Goal: Task Accomplishment & Management: Manage account settings

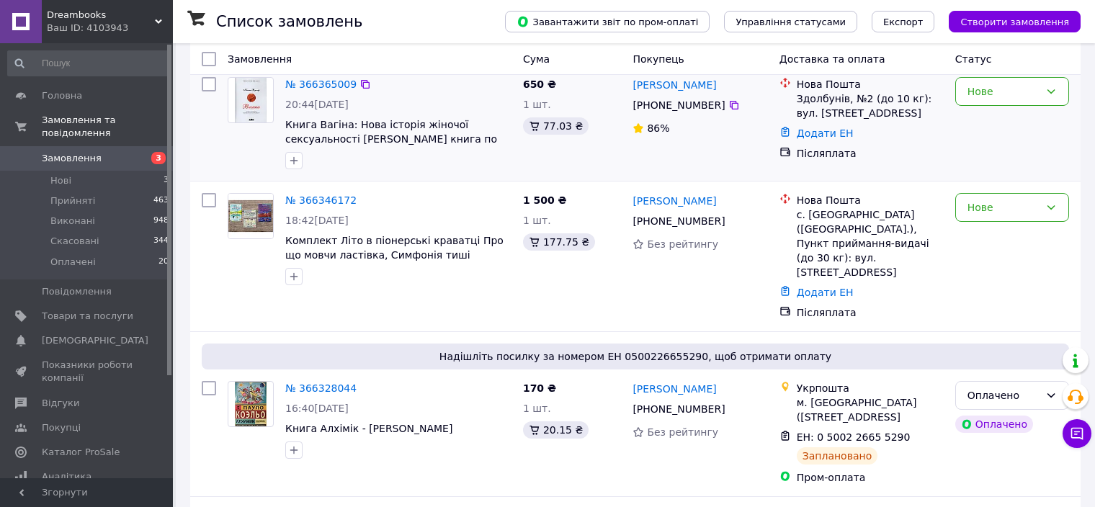
scroll to position [72, 0]
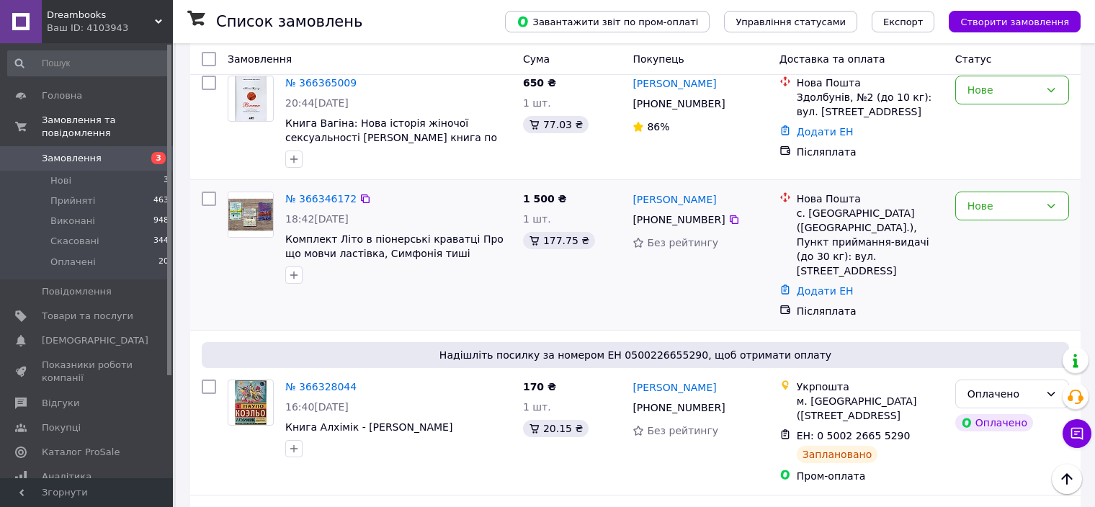
click at [798, 281] on div "Додати ЕН" at bounding box center [870, 291] width 153 height 20
click at [803, 285] on link "Додати ЕН" at bounding box center [825, 291] width 57 height 12
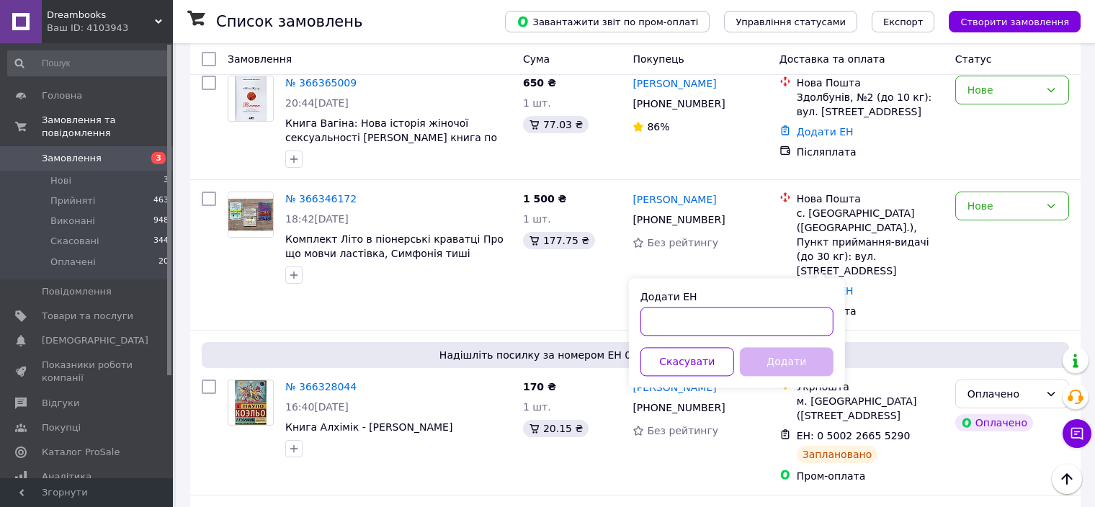
click at [668, 321] on input "Додати ЕН" at bounding box center [737, 321] width 193 height 29
type input "20451269289393"
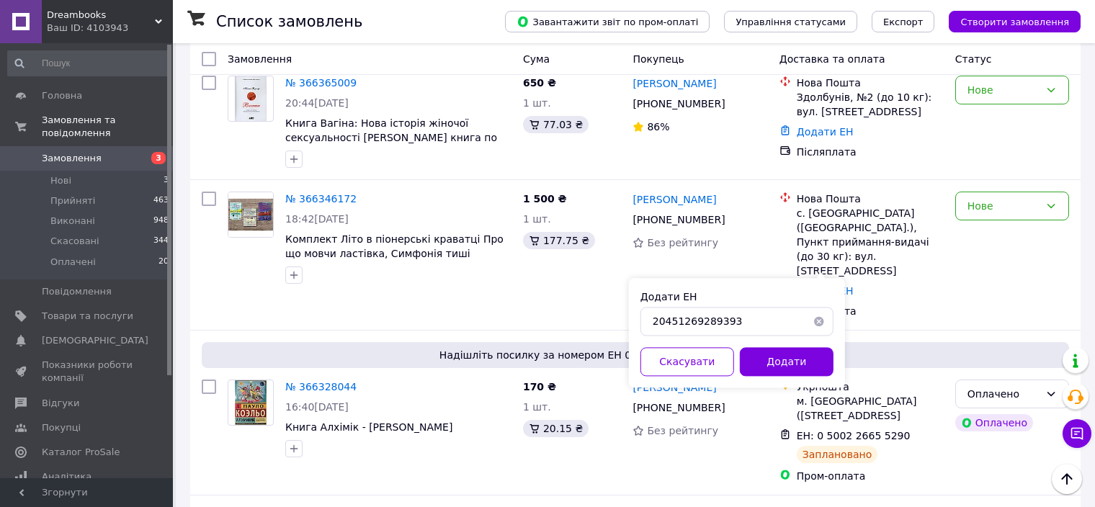
click at [808, 355] on button "Додати" at bounding box center [787, 361] width 94 height 29
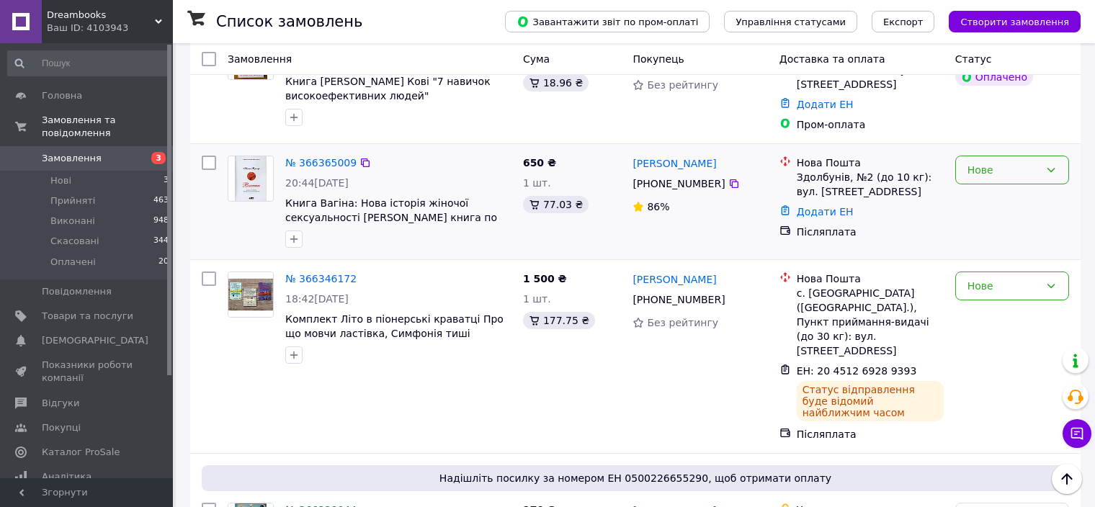
scroll to position [288, 0]
click at [1036, 293] on div "Нове" at bounding box center [1004, 285] width 72 height 16
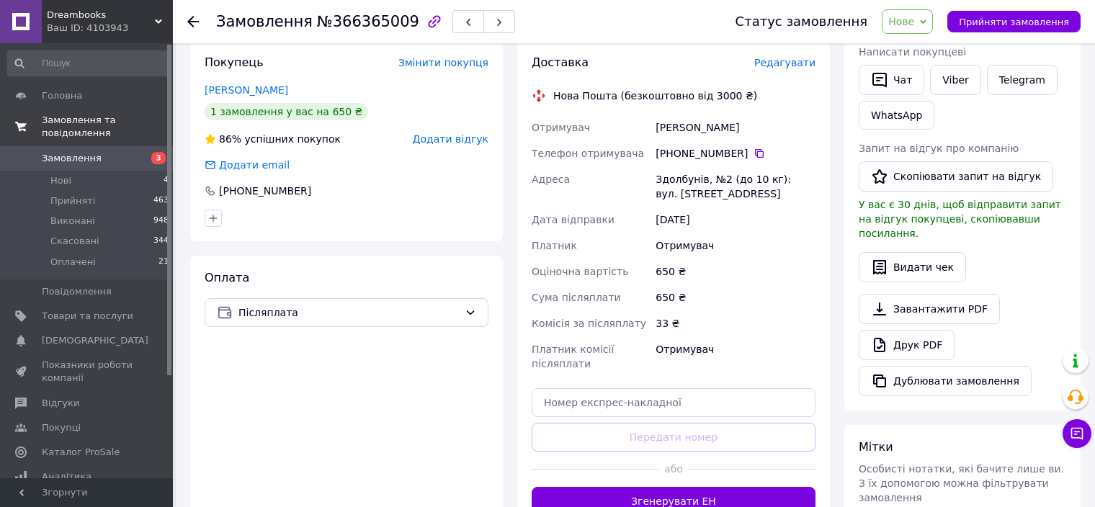
scroll to position [288, 0]
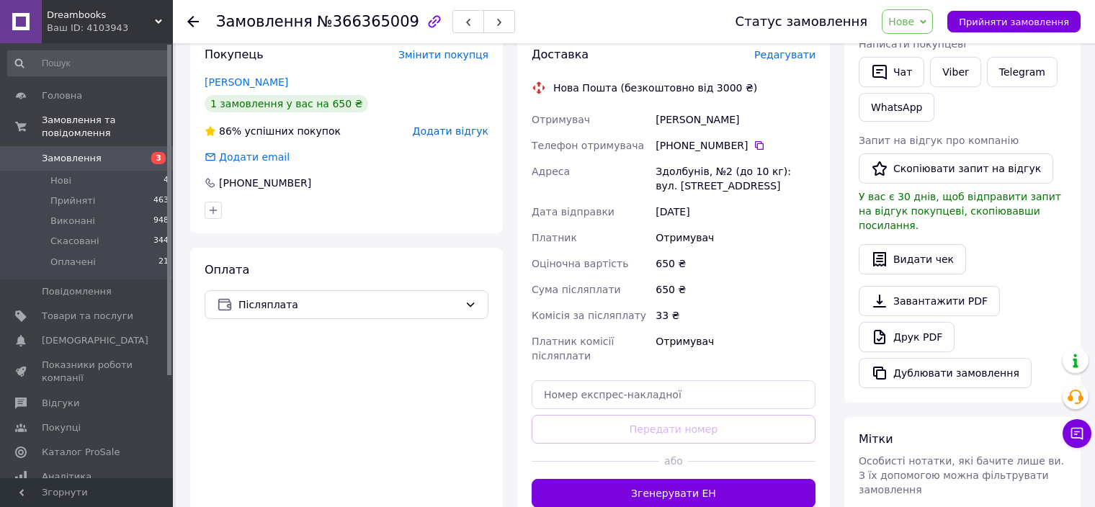
click at [64, 152] on span "Замовлення" at bounding box center [72, 158] width 60 height 13
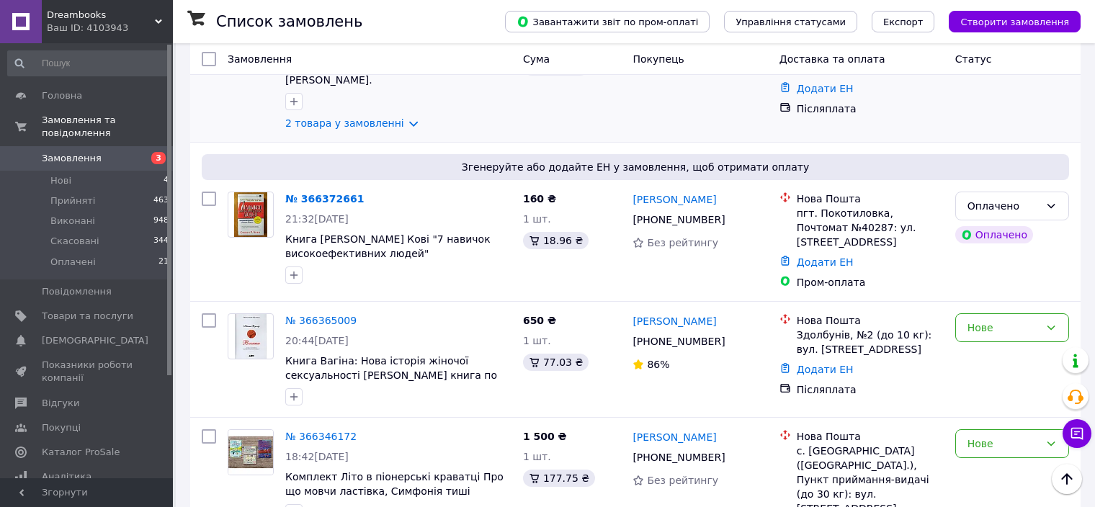
scroll to position [78, 0]
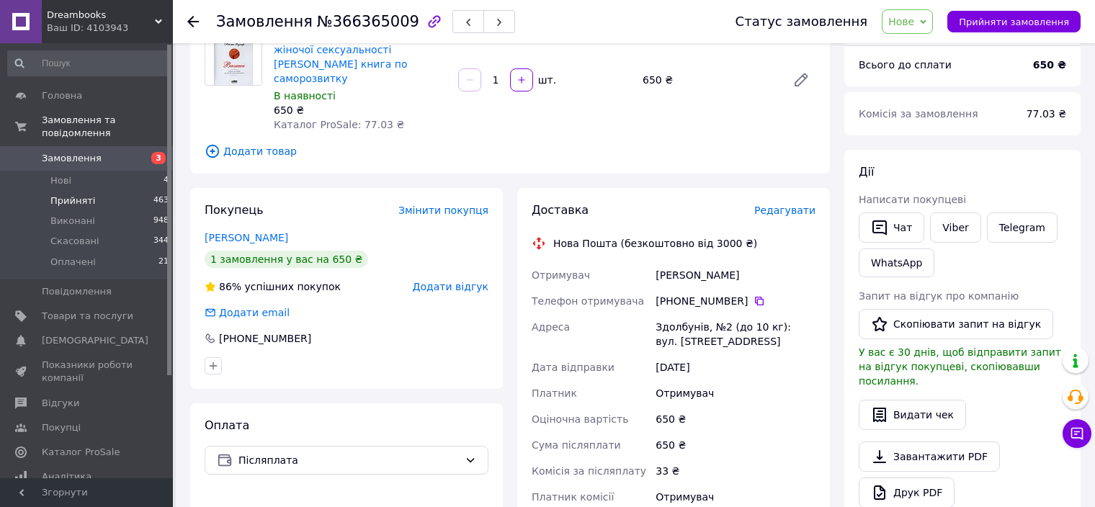
scroll to position [366, 0]
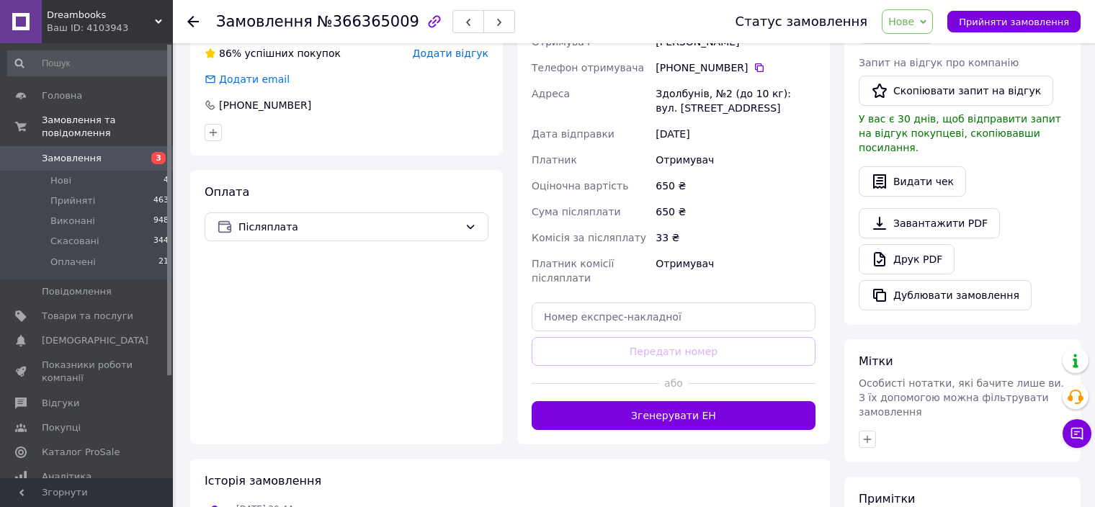
click at [69, 152] on span "Замовлення" at bounding box center [72, 158] width 60 height 13
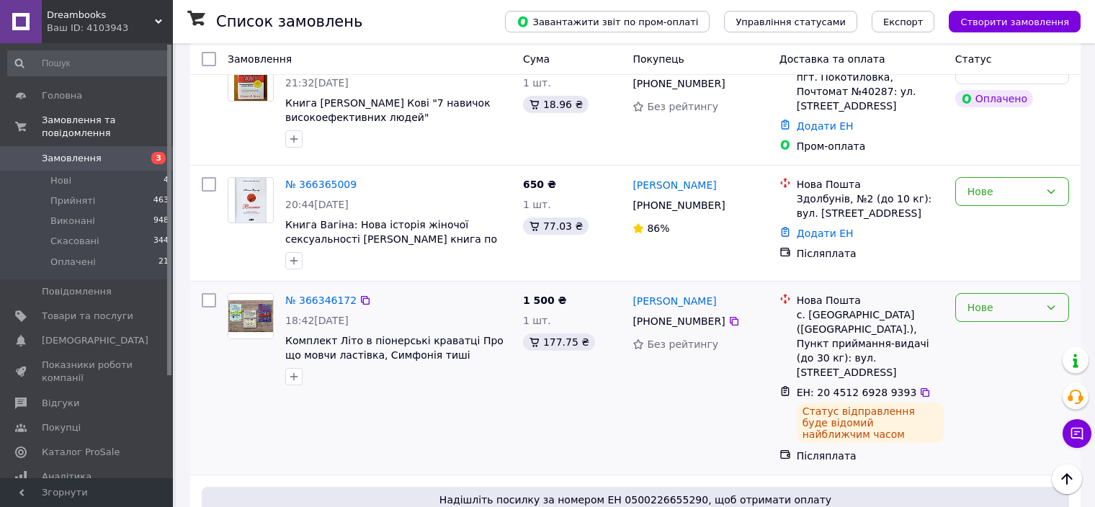
scroll to position [360, 0]
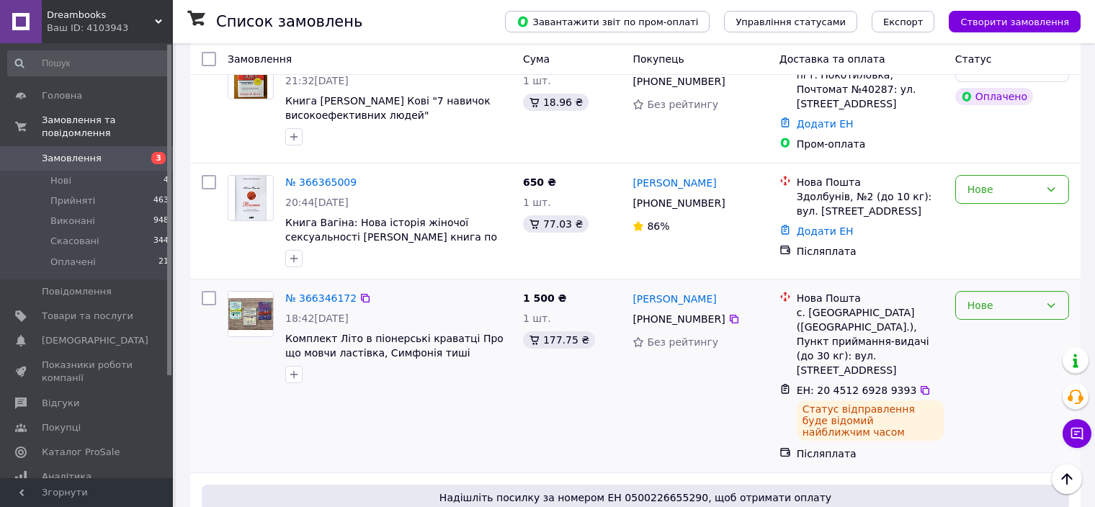
click at [1022, 298] on div "Нове" at bounding box center [1004, 306] width 72 height 16
click at [1010, 319] on li "Прийнято" at bounding box center [1012, 324] width 112 height 26
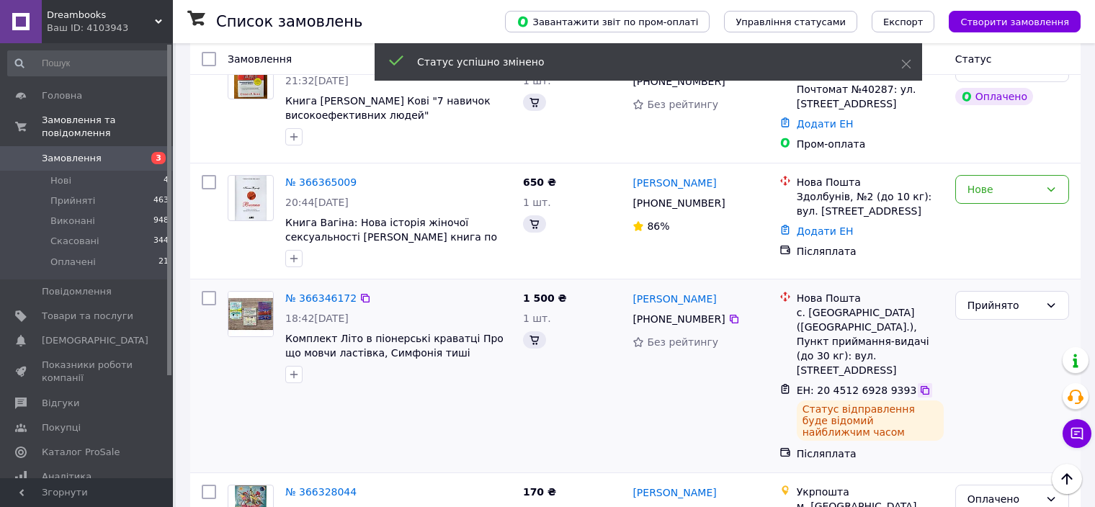
click at [920, 385] on icon at bounding box center [926, 391] width 12 height 12
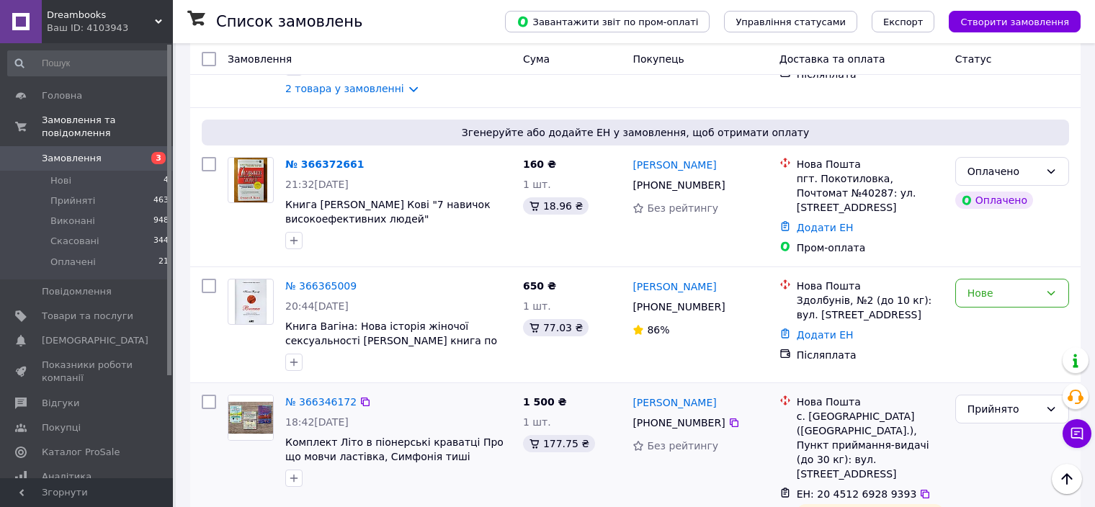
scroll to position [216, 0]
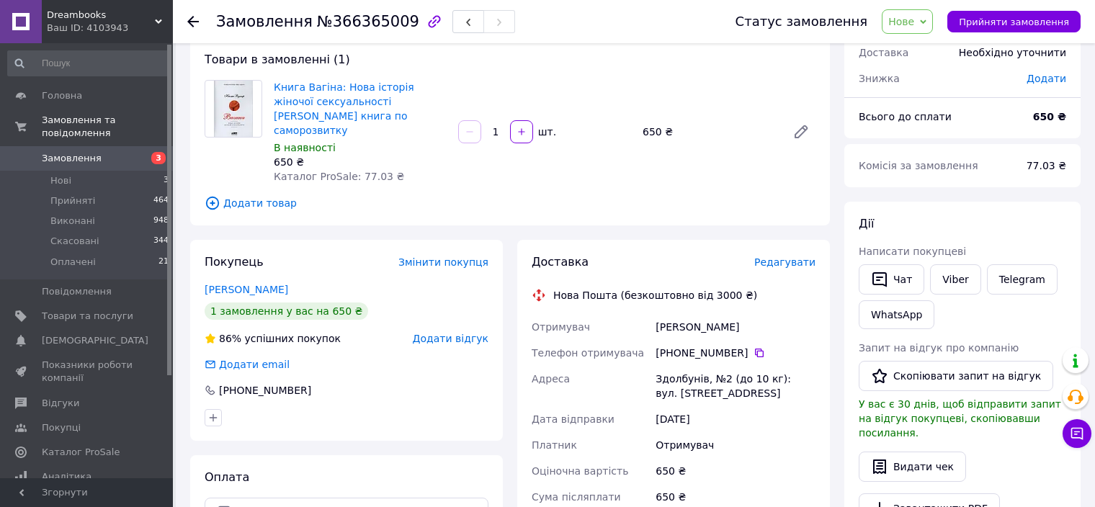
scroll to position [72, 0]
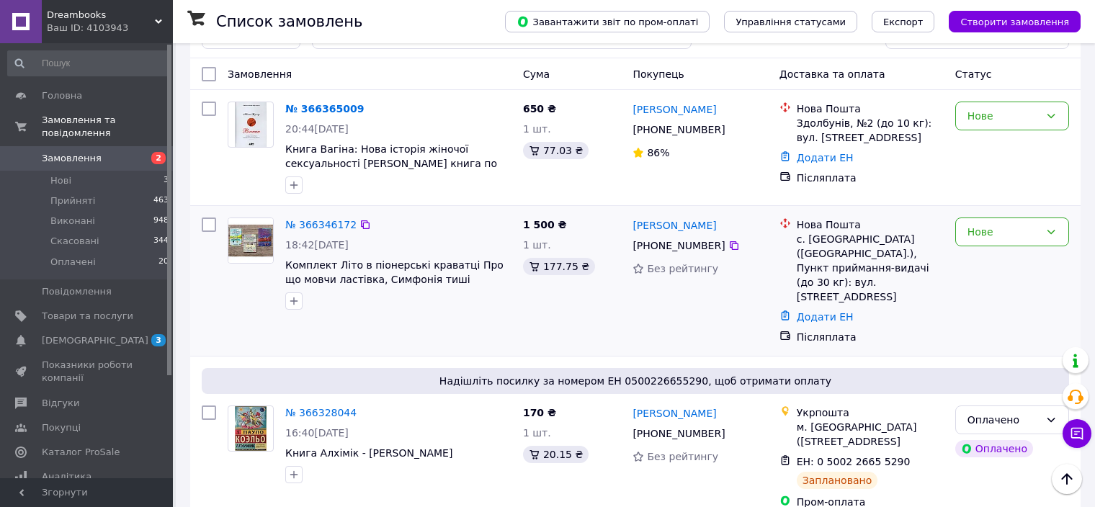
scroll to position [150, 0]
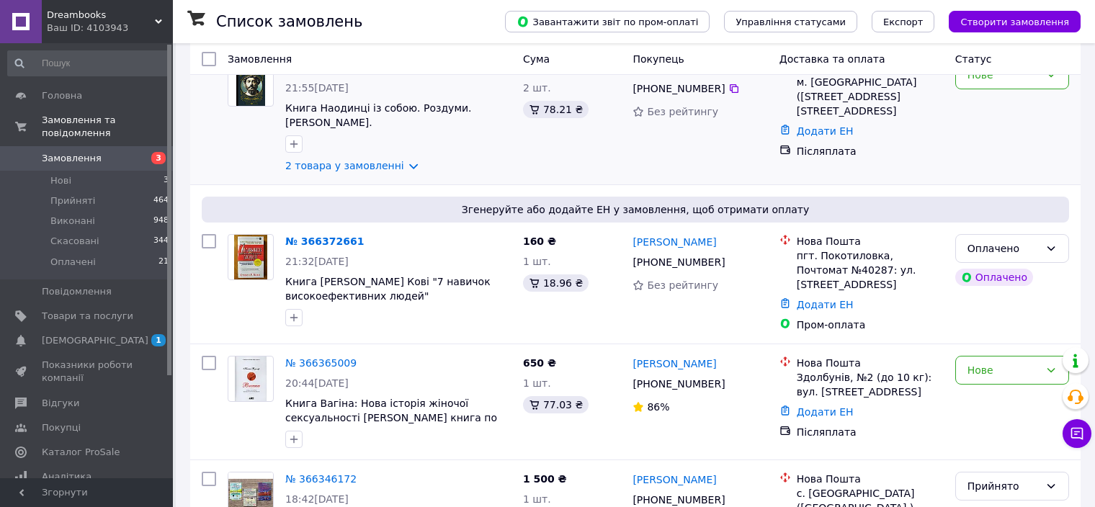
scroll to position [216, 0]
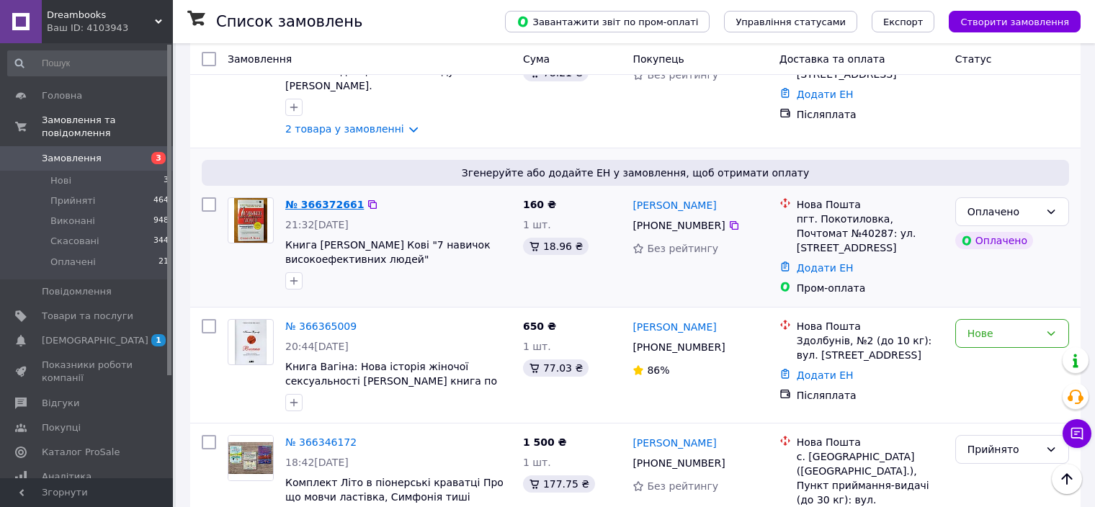
click at [311, 199] on link "№ 366372661" at bounding box center [324, 205] width 79 height 12
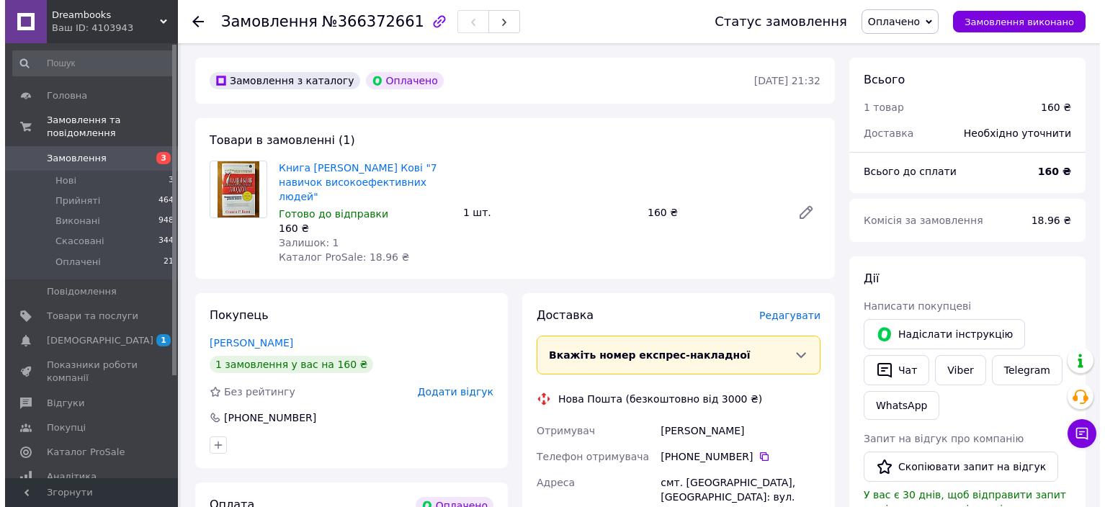
scroll to position [432, 0]
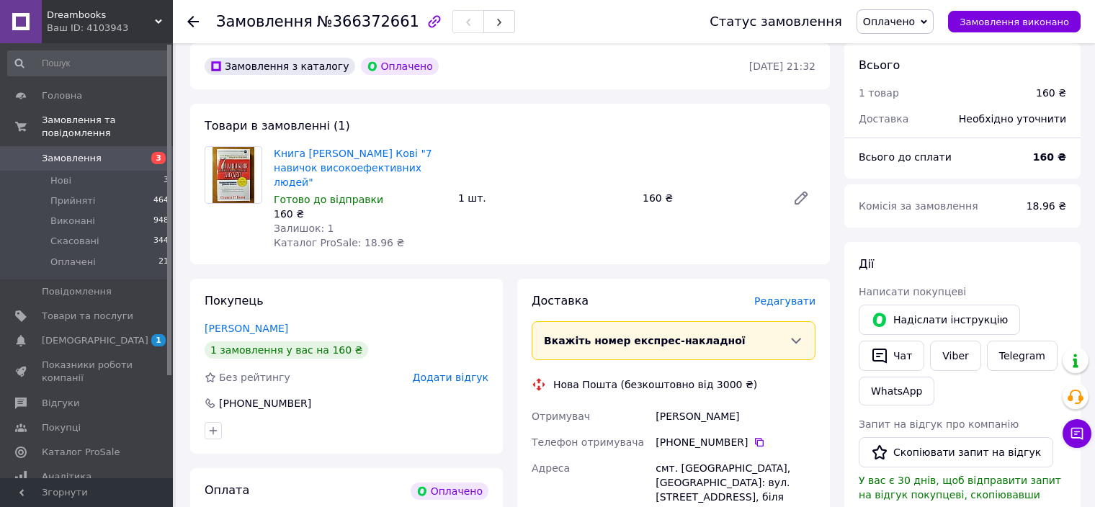
click at [794, 295] on span "Редагувати" at bounding box center [784, 301] width 61 height 12
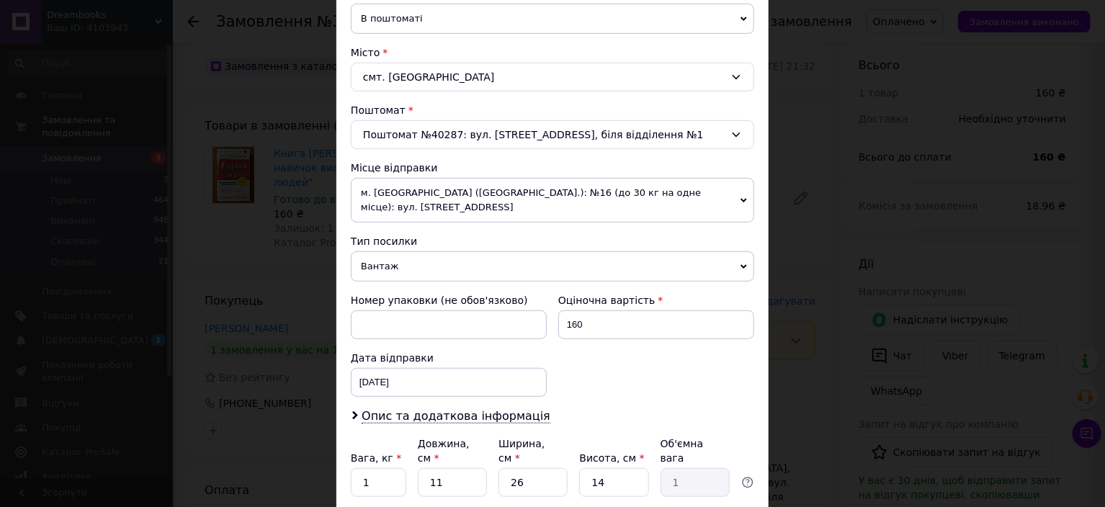
scroll to position [445, 0]
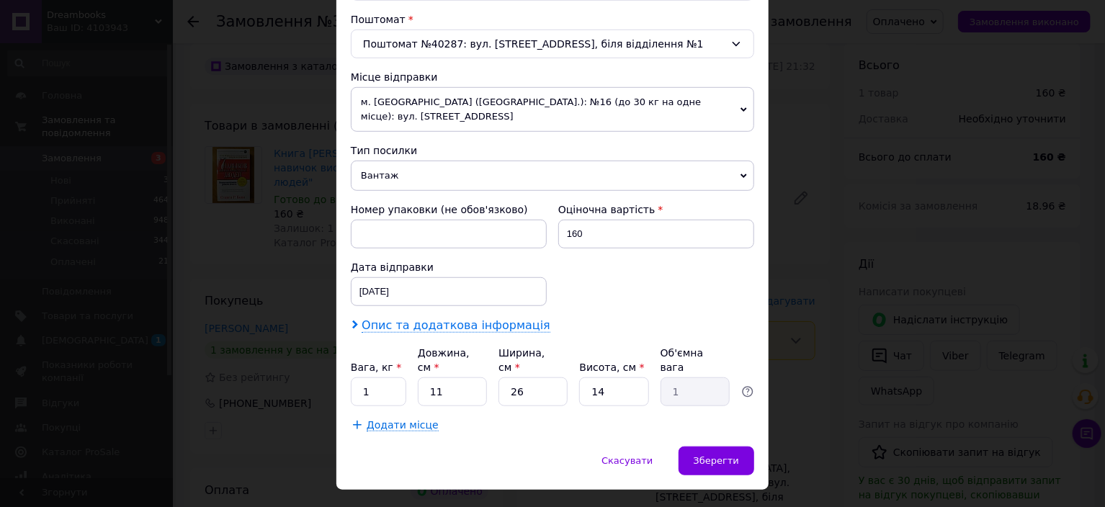
click at [423, 319] on span "Опис та додаткова інформація" at bounding box center [456, 326] width 189 height 14
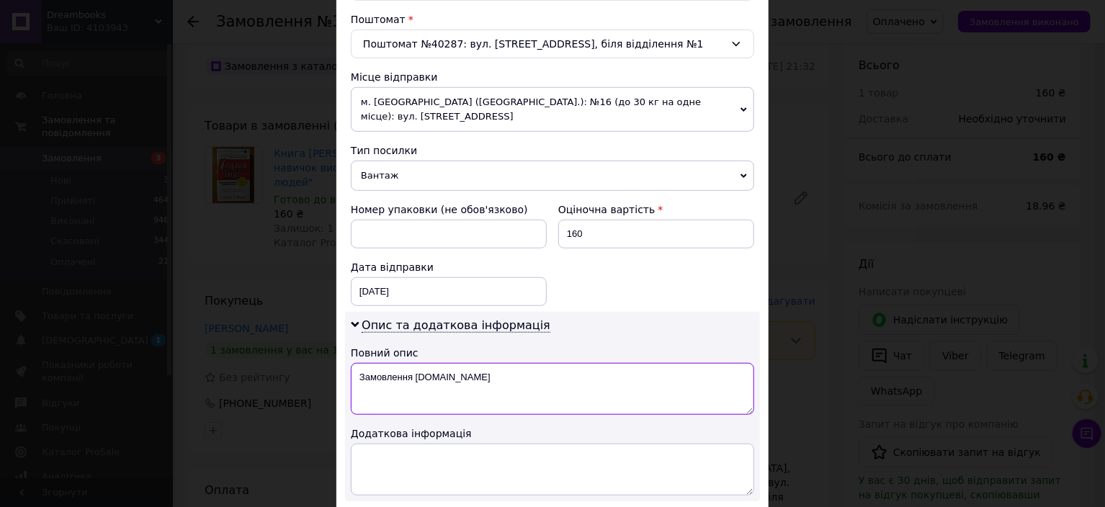
drag, startPoint x: 461, startPoint y: 365, endPoint x: 356, endPoint y: 362, distance: 105.3
click at [356, 363] on textarea "Замовлення Prom.ua" at bounding box center [553, 389] width 404 height 52
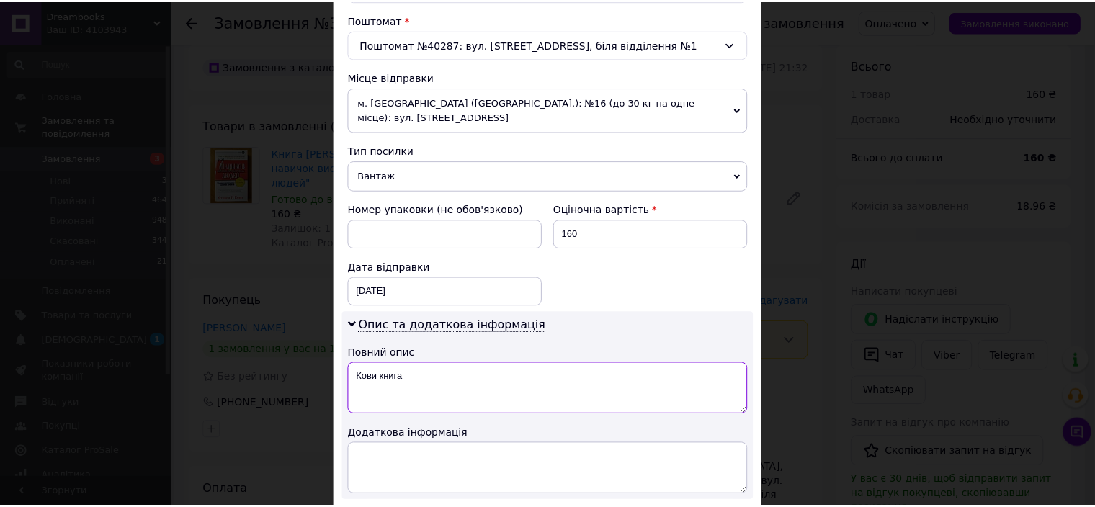
scroll to position [606, 0]
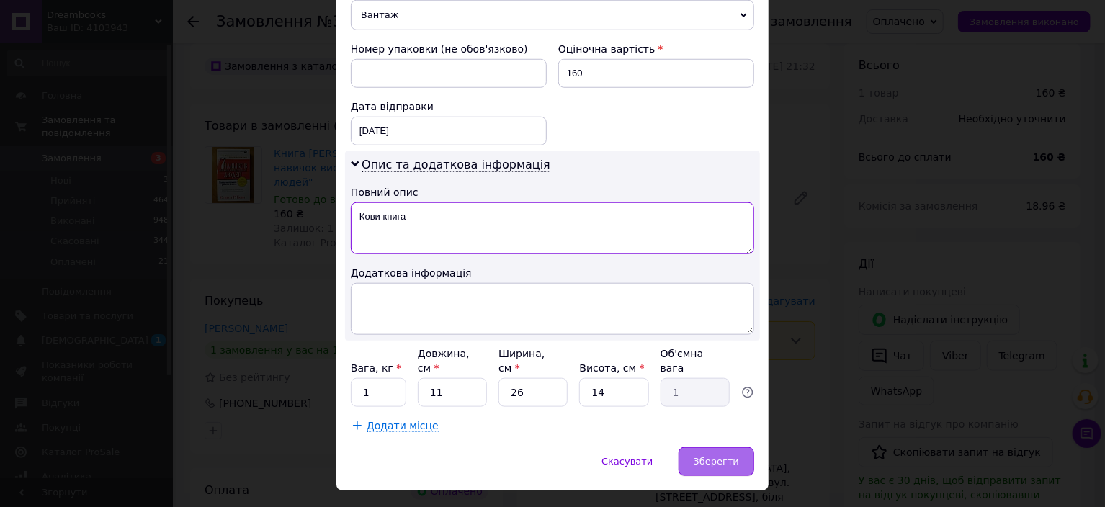
type textarea "Кови книга"
click at [703, 456] on span "Зберегти" at bounding box center [716, 461] width 45 height 11
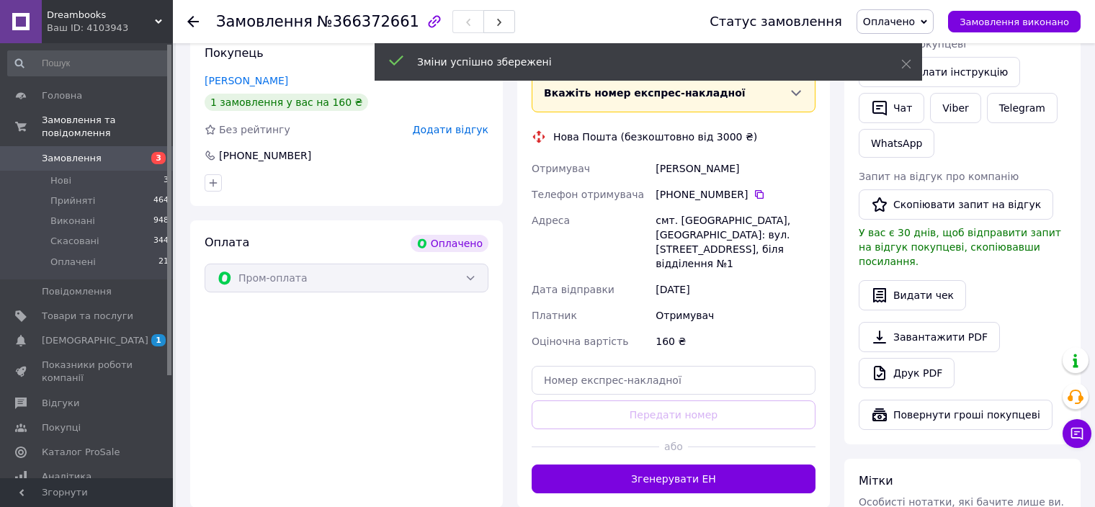
scroll to position [721, 0]
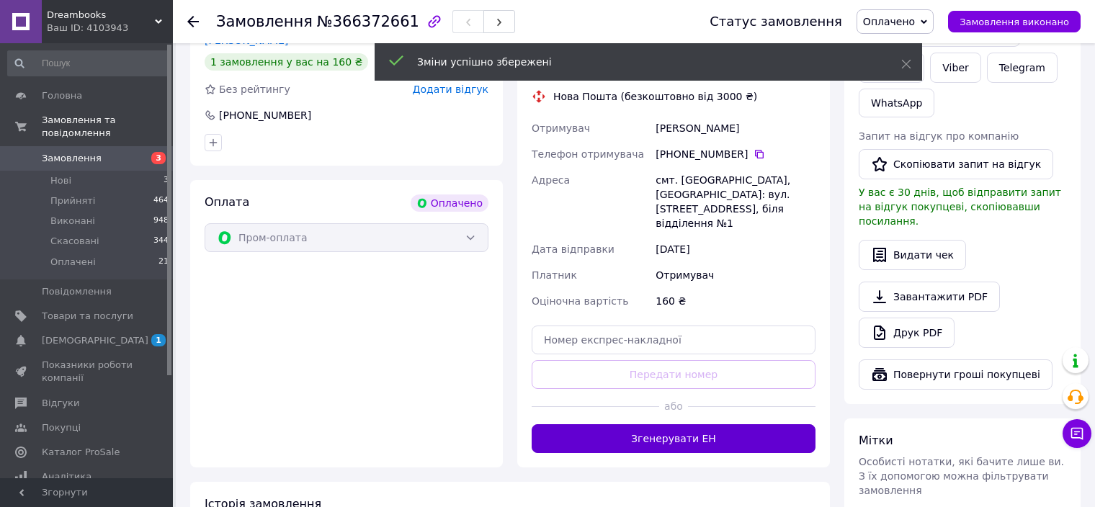
click at [717, 424] on button "Згенерувати ЕН" at bounding box center [674, 438] width 284 height 29
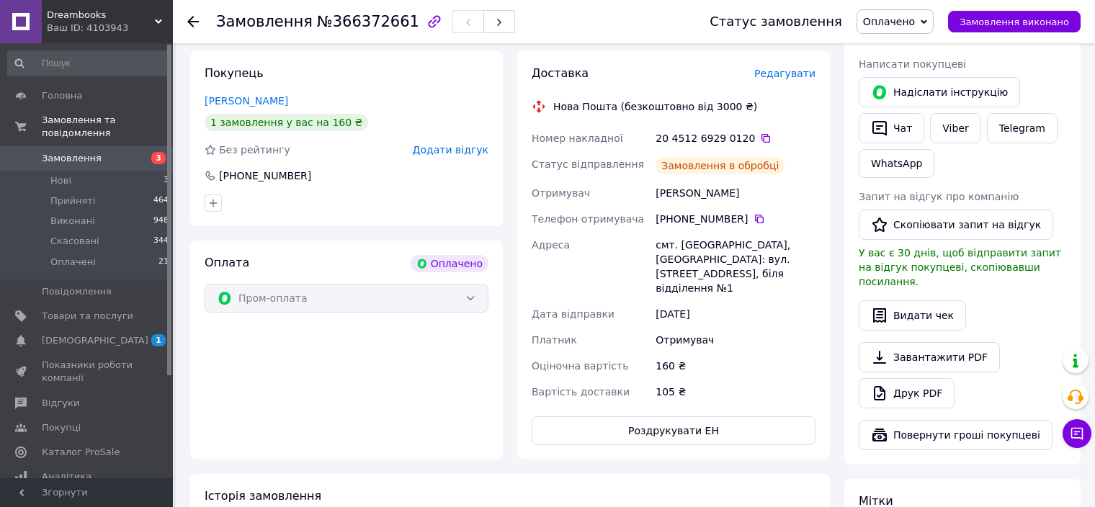
scroll to position [577, 0]
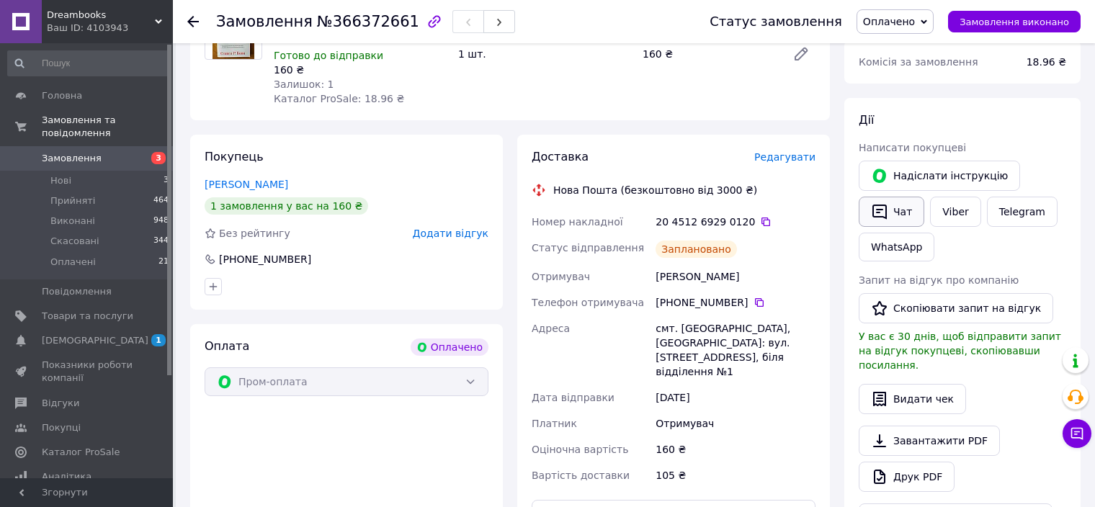
click at [912, 210] on button "Чат" at bounding box center [892, 212] width 66 height 30
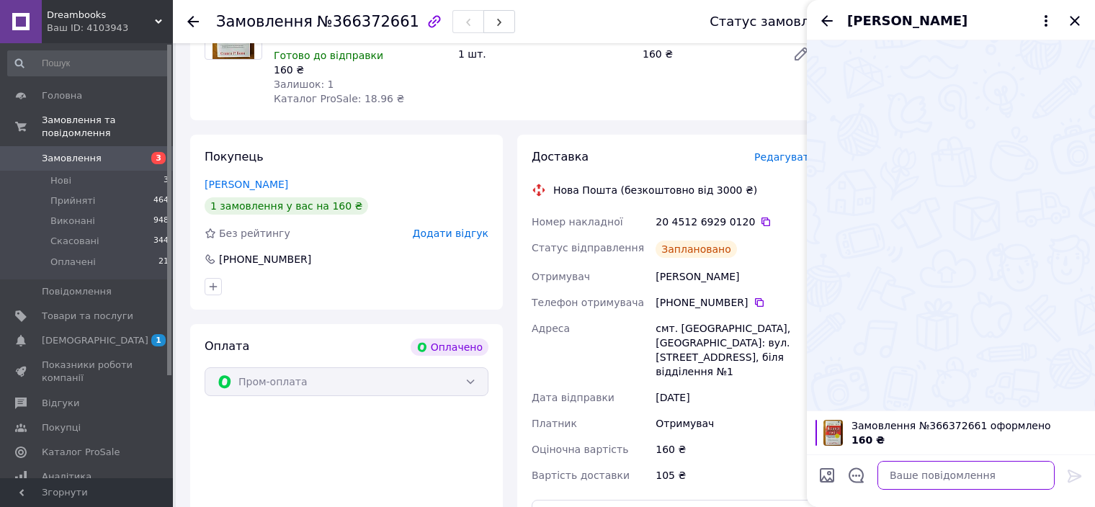
click at [920, 481] on textarea at bounding box center [966, 475] width 177 height 29
drag, startPoint x: 920, startPoint y: 481, endPoint x: 1011, endPoint y: 472, distance: 91.2
click at [1011, 472] on textarea "Ваше замовлення отримано - в" at bounding box center [952, 475] width 206 height 29
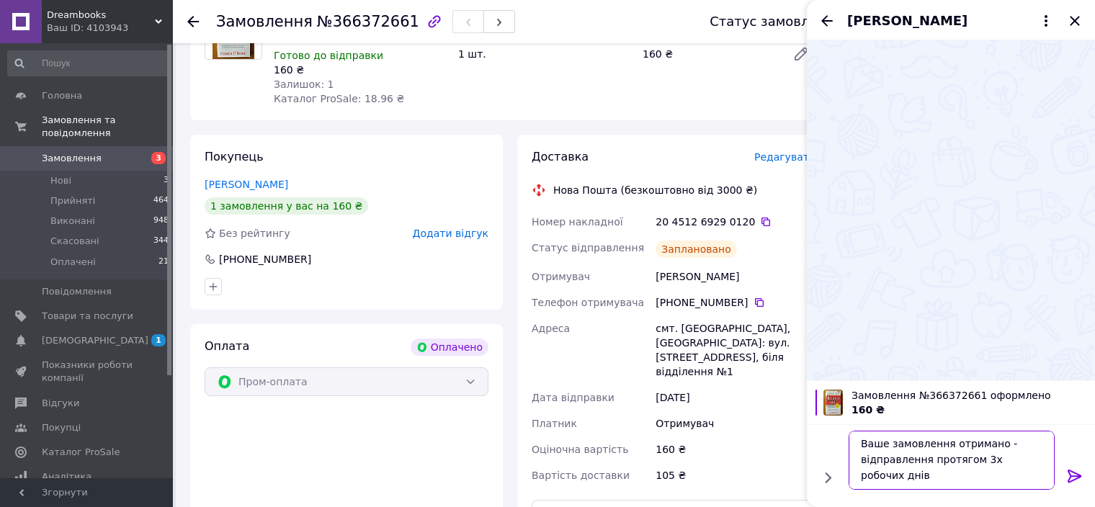
scroll to position [1, 0]
type textarea "Ваше замовлення отримано - відправлення протягом 3х робочих днів."
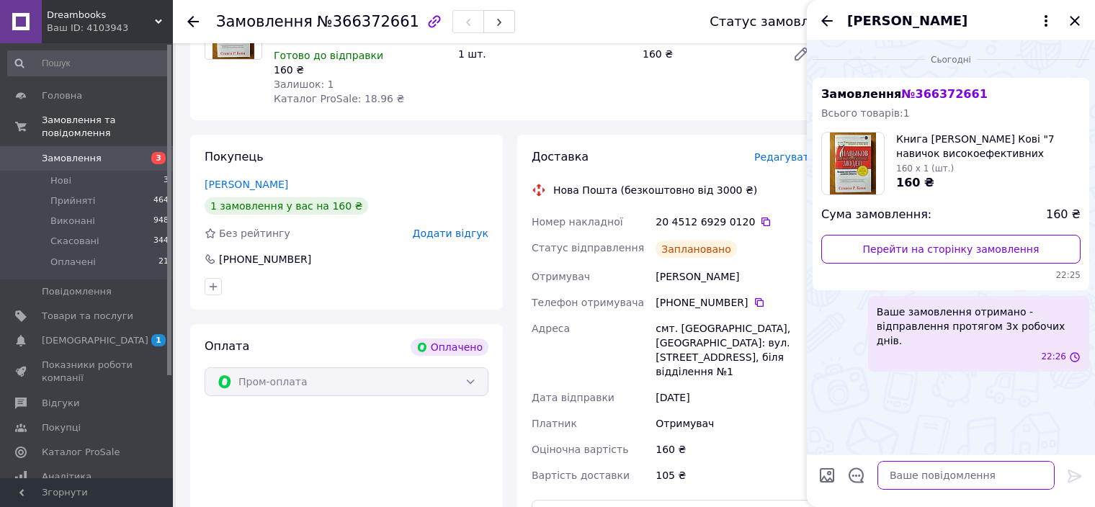
scroll to position [0, 0]
click at [1078, 24] on icon "Закрити" at bounding box center [1074, 20] width 9 height 9
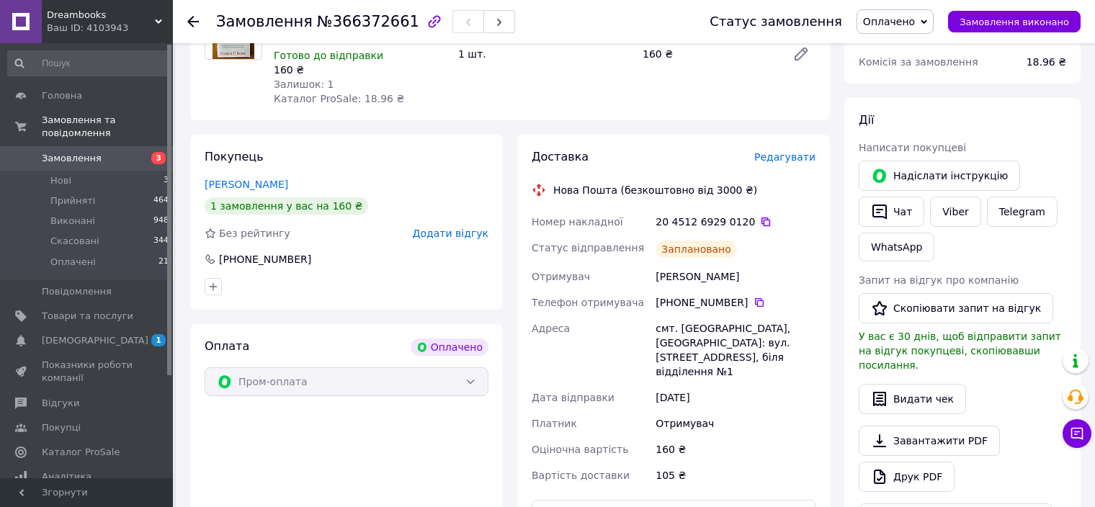
click at [762, 218] on icon at bounding box center [766, 222] width 9 height 9
click at [103, 152] on span "Замовлення" at bounding box center [88, 158] width 92 height 13
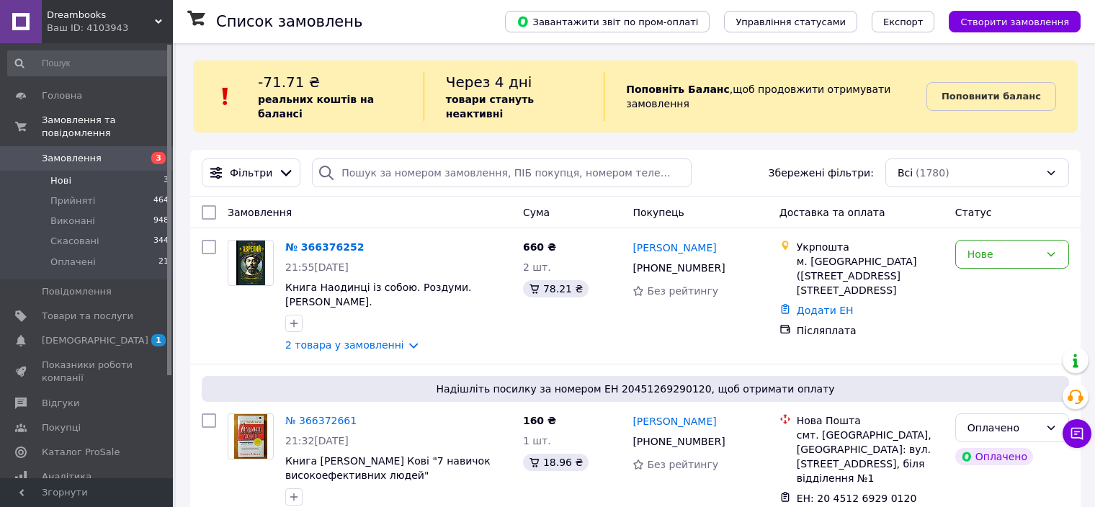
click at [86, 171] on li "Нові 3" at bounding box center [88, 181] width 177 height 20
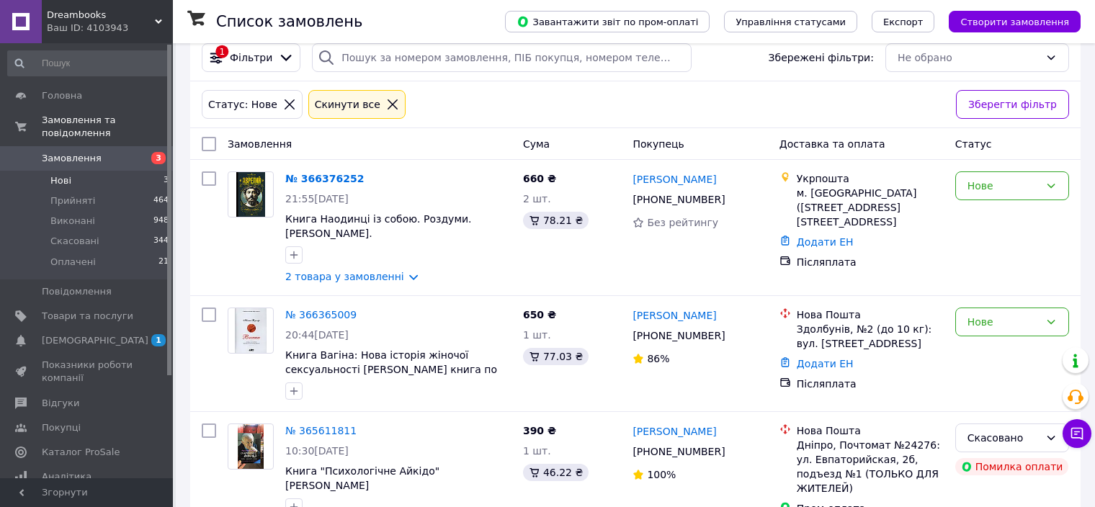
scroll to position [123, 0]
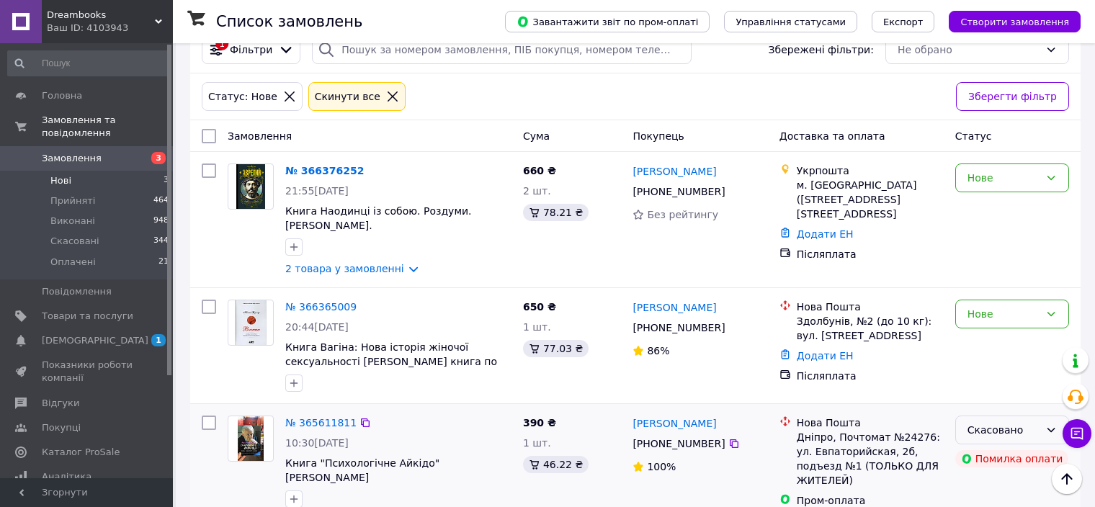
click at [1034, 422] on div "Скасовано" at bounding box center [1004, 430] width 72 height 16
click at [925, 346] on div "Додати ЕН" at bounding box center [870, 356] width 153 height 20
click at [375, 263] on link "2 товара у замовленні" at bounding box center [344, 269] width 119 height 12
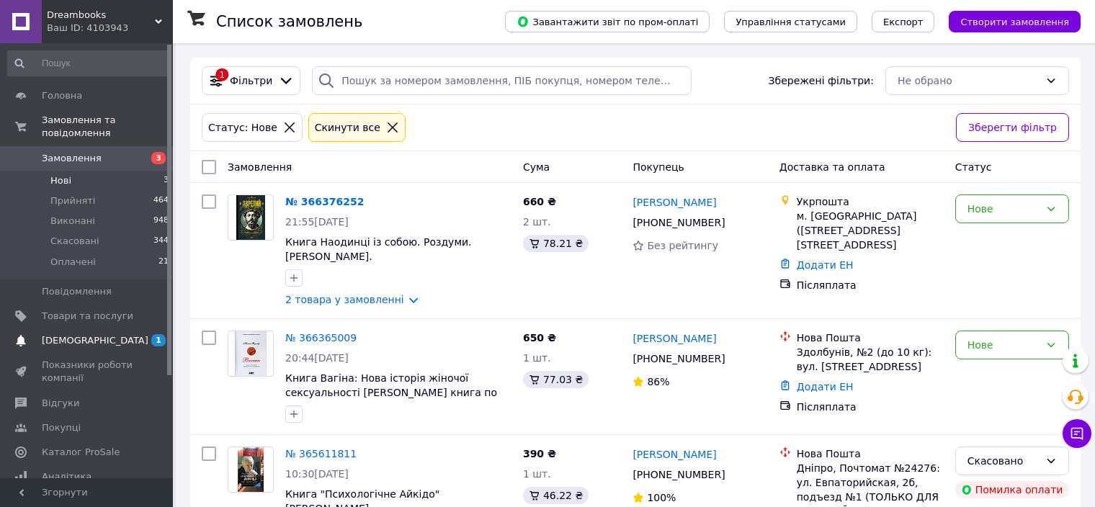
click at [115, 334] on span "[DEMOGRAPHIC_DATA]" at bounding box center [88, 340] width 92 height 13
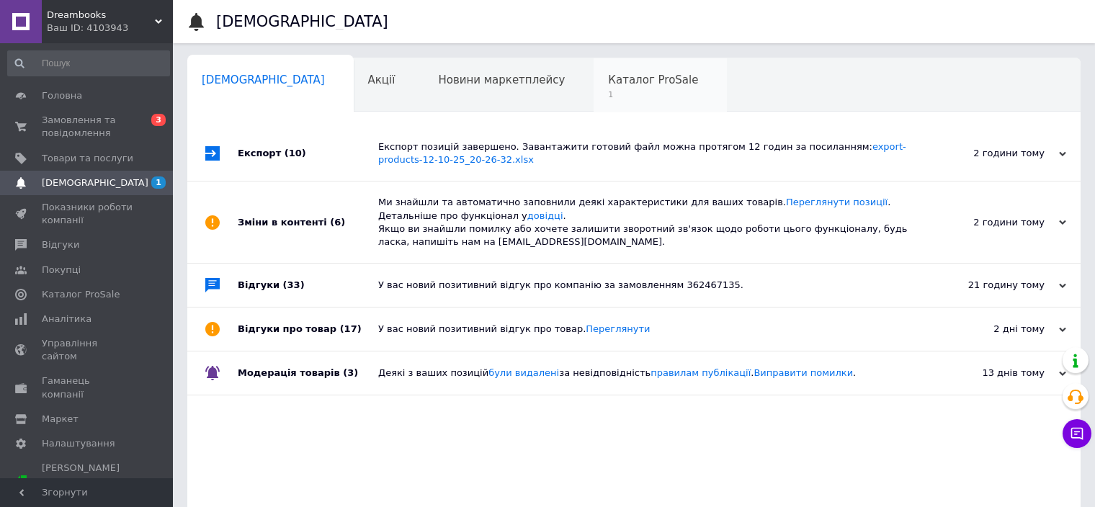
click at [594, 87] on div "Каталог ProSale 1" at bounding box center [660, 85] width 133 height 55
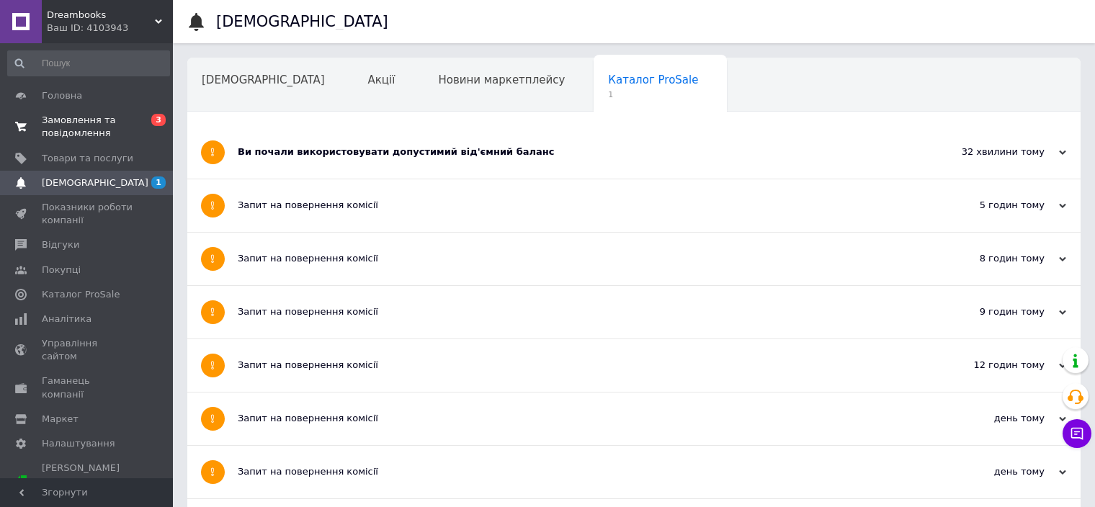
click at [104, 122] on span "Замовлення та повідомлення" at bounding box center [88, 127] width 92 height 26
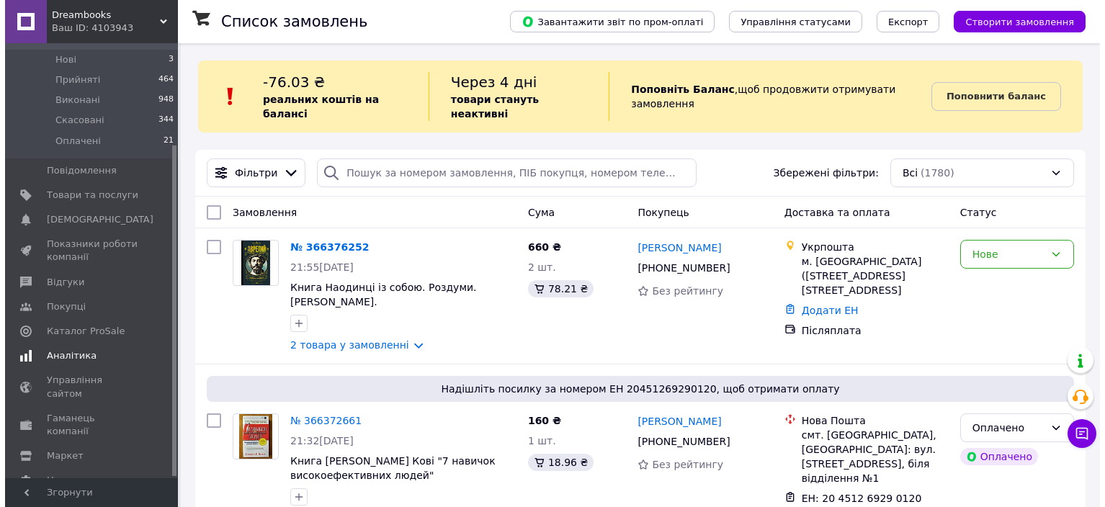
scroll to position [133, 0]
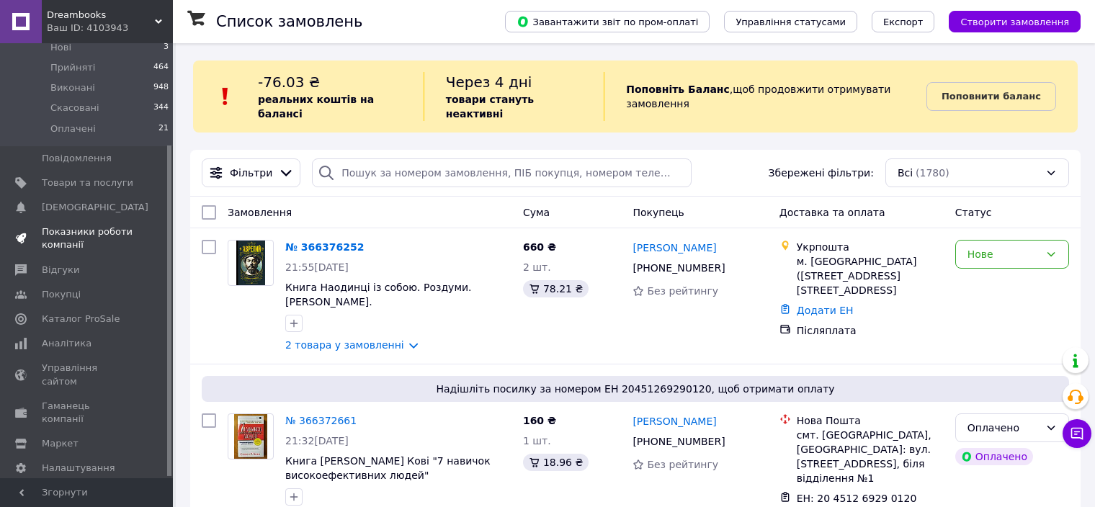
click at [81, 226] on span "Показники роботи компанії" at bounding box center [88, 239] width 92 height 26
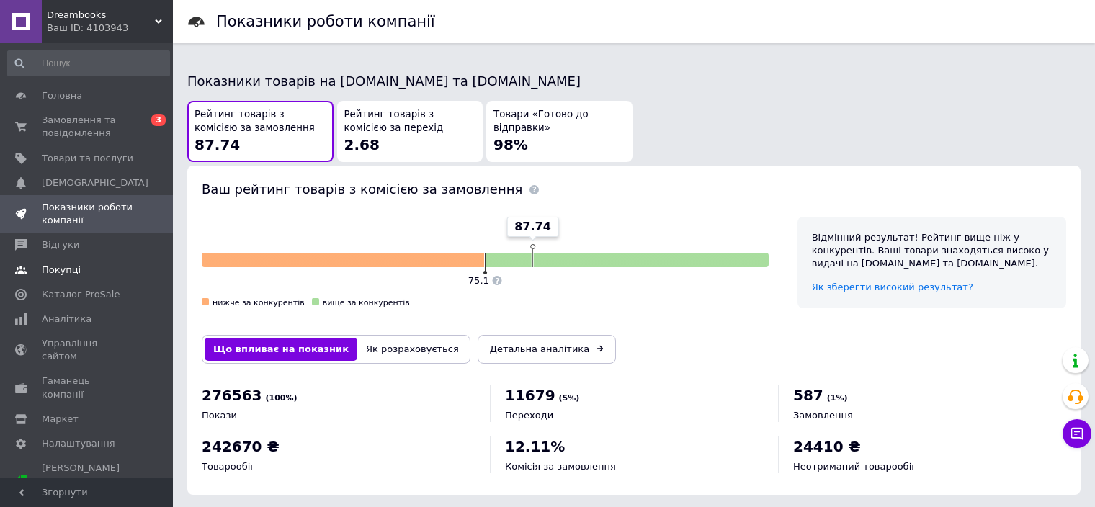
scroll to position [767, 0]
click at [74, 321] on span "Аналітика" at bounding box center [67, 319] width 50 height 13
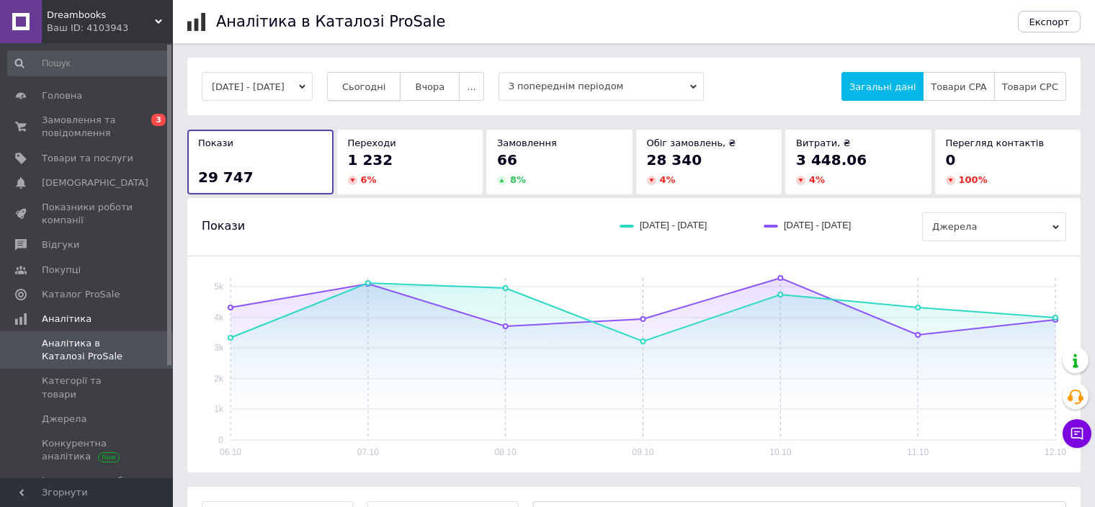
click at [386, 85] on span "Сьогодні" at bounding box center [364, 86] width 44 height 11
